Goal: Check status

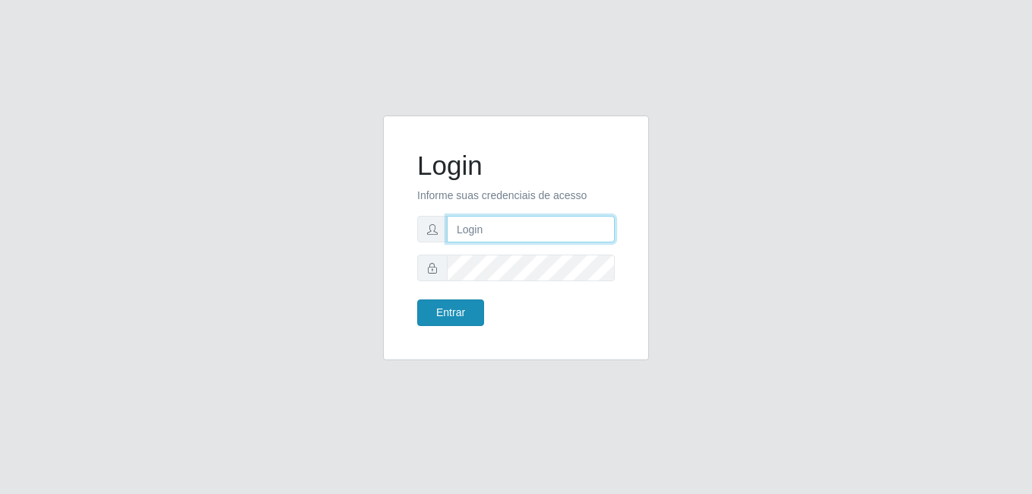
type input "samarab8@iwof"
click at [454, 315] on button "Entrar" at bounding box center [450, 312] width 67 height 27
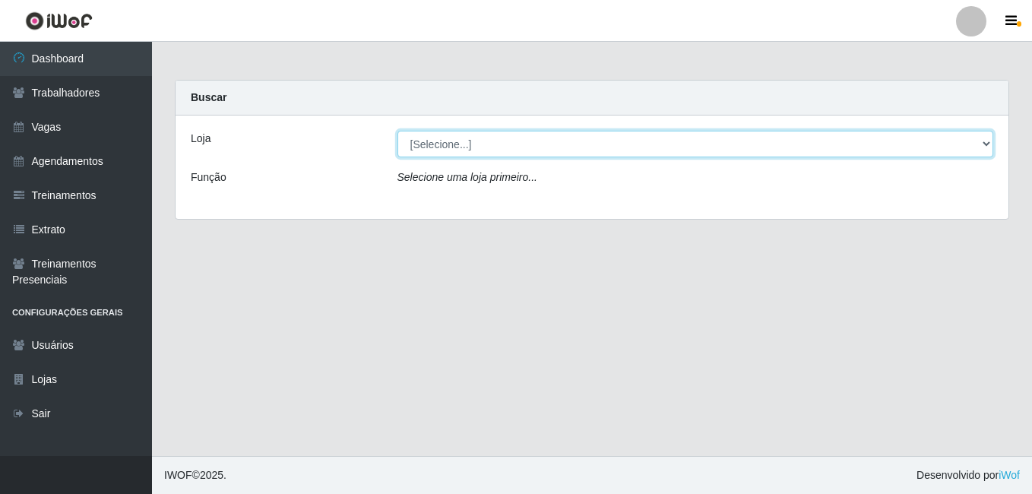
click at [502, 146] on select "[Selecione...] Bemais Supermercados - B8 [PERSON_NAME]" at bounding box center [695, 144] width 596 height 27
select select "413"
click at [397, 131] on select "[Selecione...] Bemais Supermercados - B8 [PERSON_NAME]" at bounding box center [695, 144] width 596 height 27
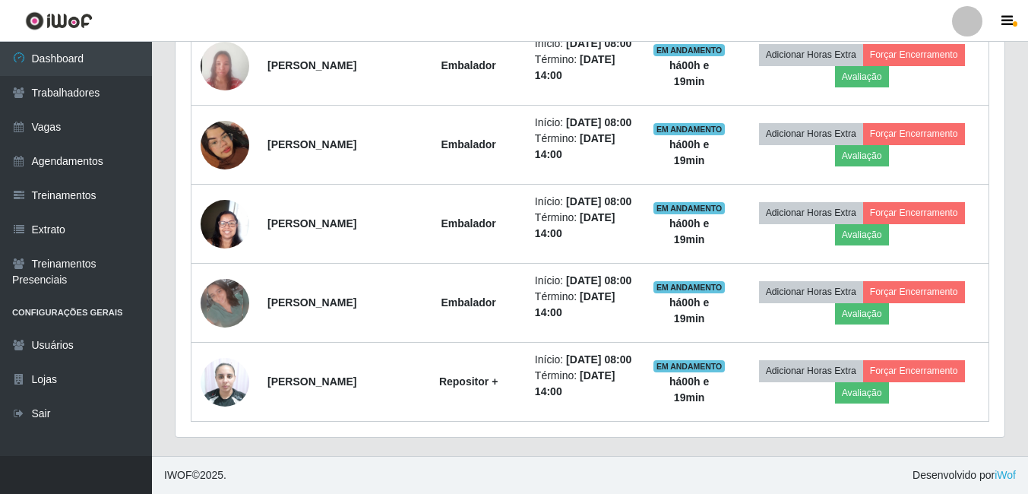
scroll to position [1289, 0]
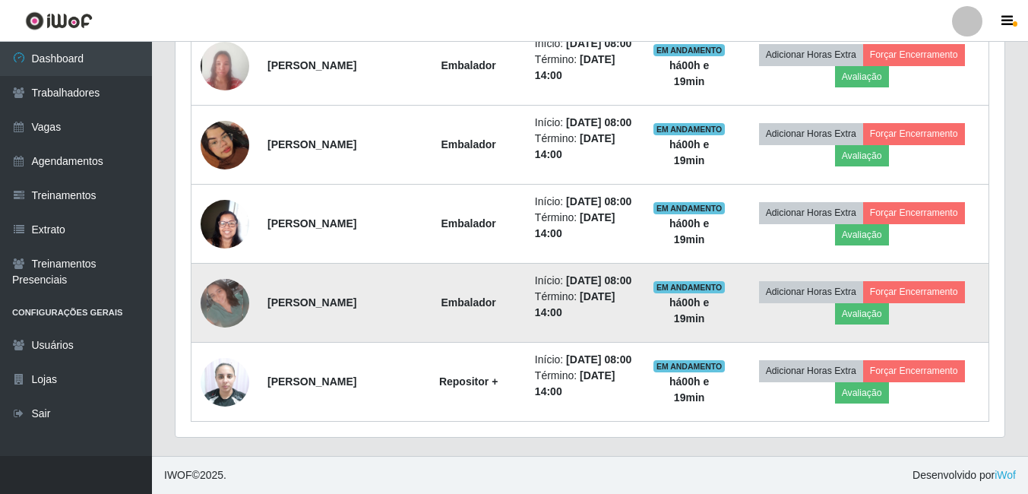
click at [644, 316] on td "Início: [DATE] 08:00 Término: [DATE] 14:00" at bounding box center [585, 303] width 118 height 79
